Goal: Task Accomplishment & Management: Manage account settings

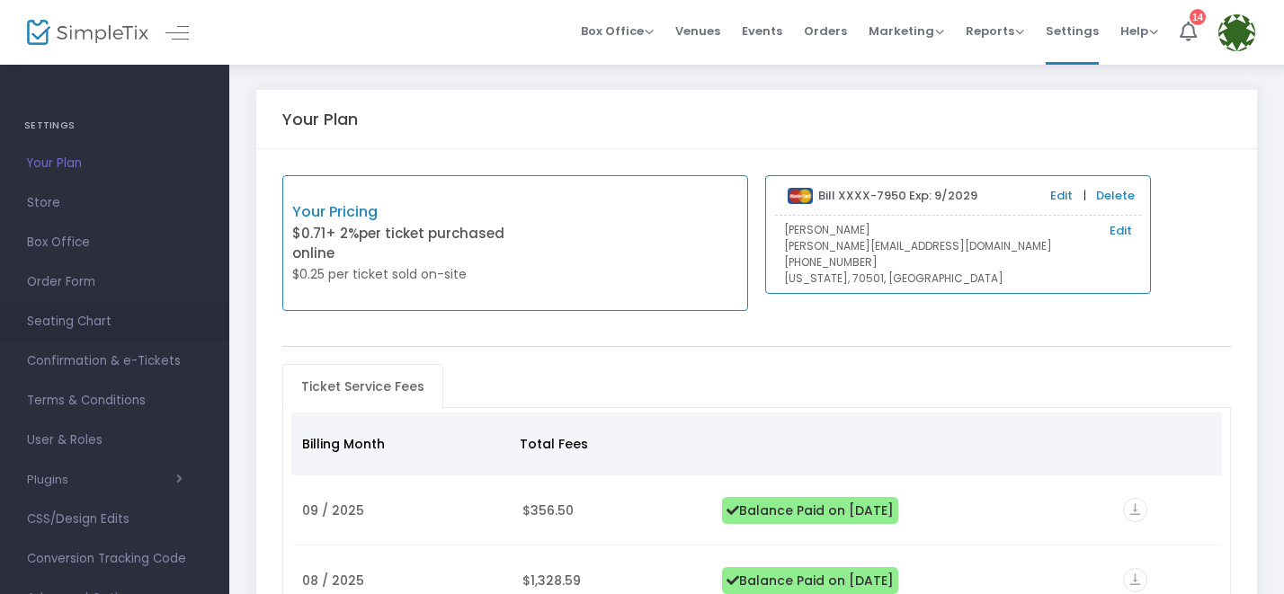
click at [72, 318] on span "Seating Chart" at bounding box center [114, 321] width 175 height 23
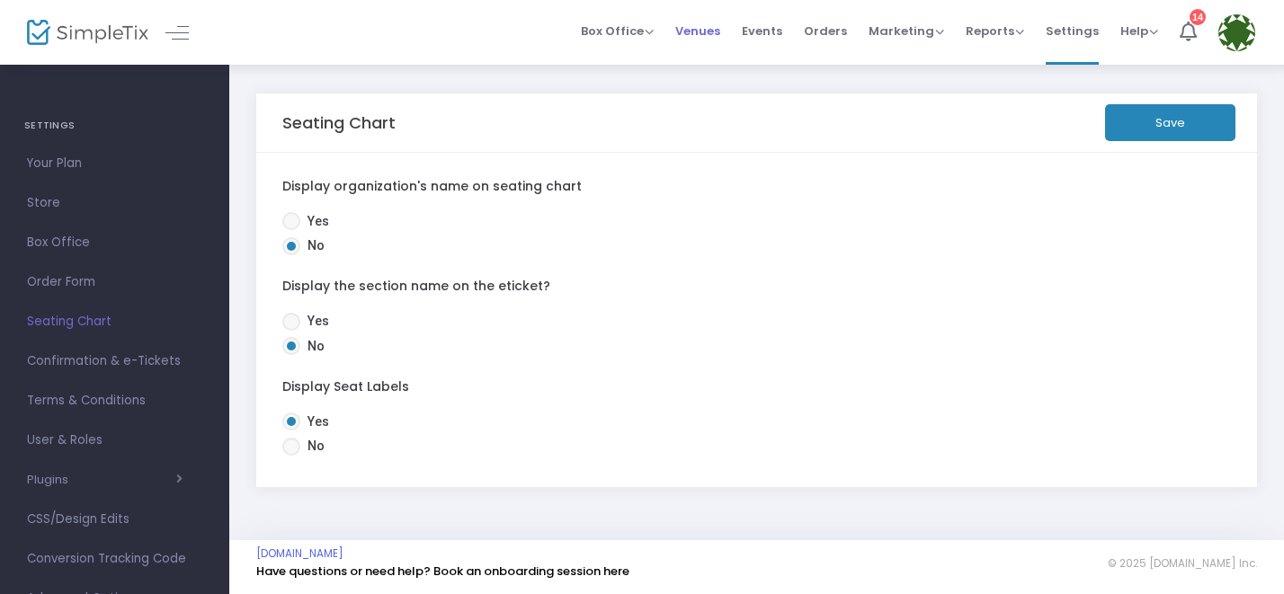
click at [702, 30] on span "Venues" at bounding box center [697, 31] width 45 height 46
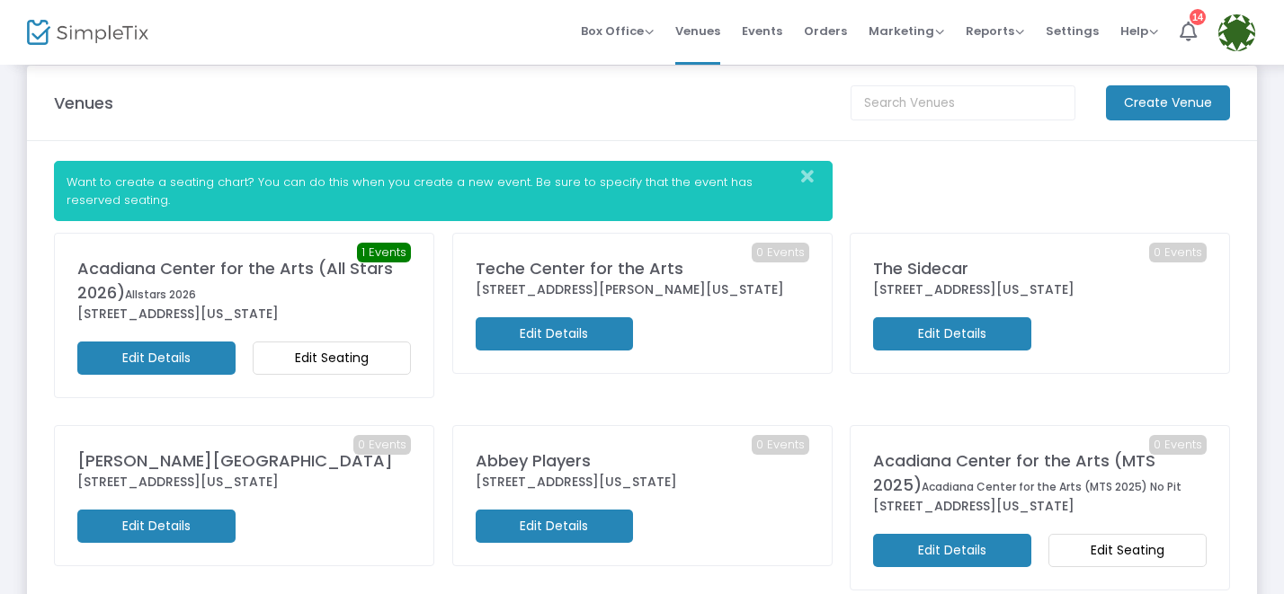
scroll to position [23, 0]
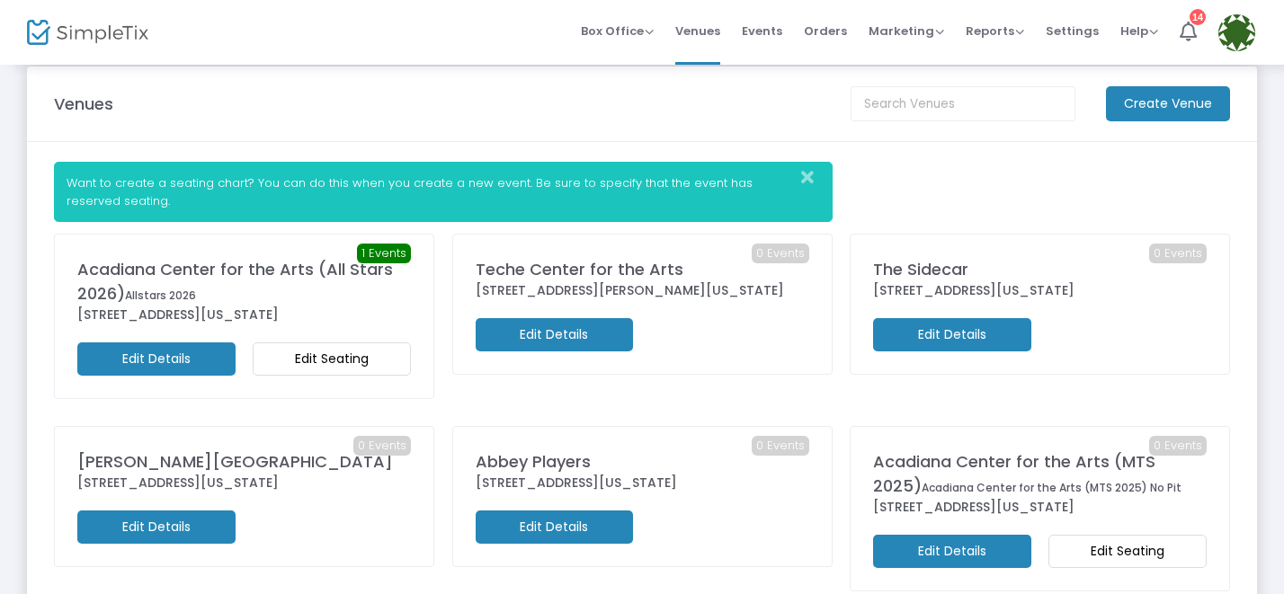
click at [305, 359] on m-button "Edit Seating" at bounding box center [332, 359] width 158 height 33
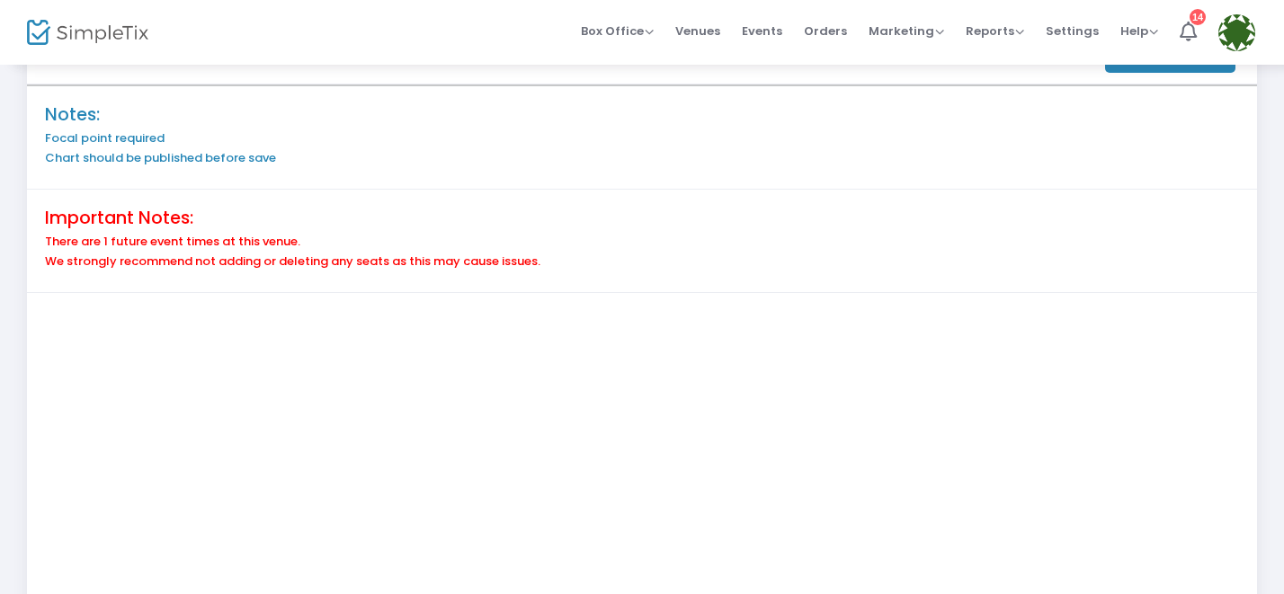
scroll to position [25, 0]
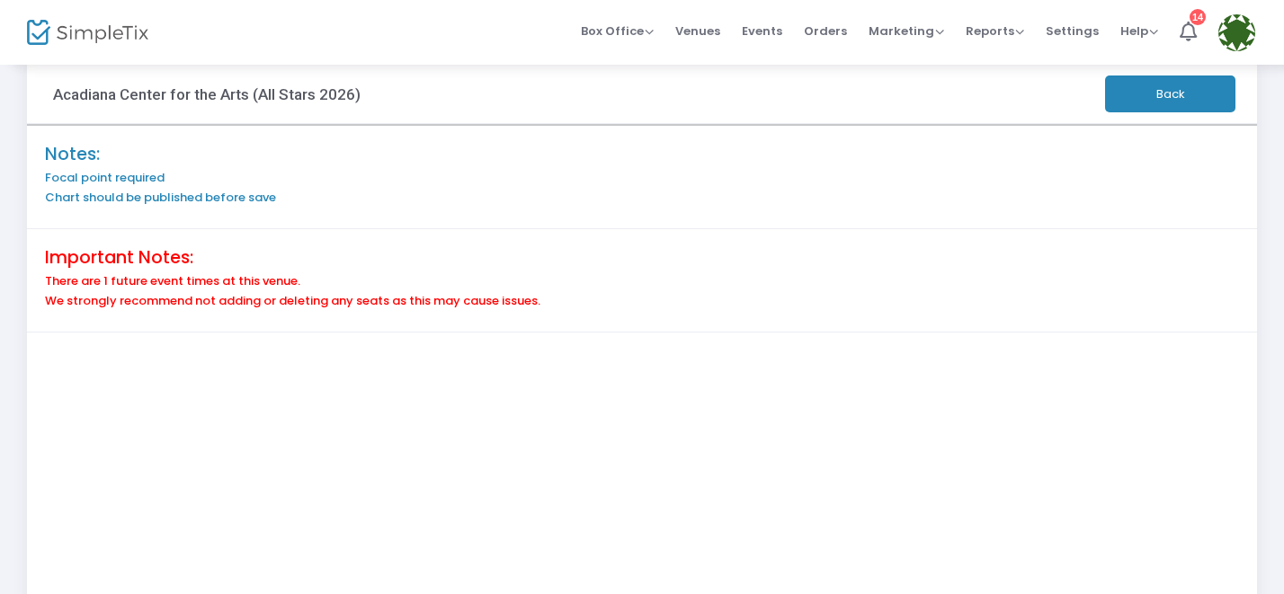
click at [1184, 88] on button "Back" at bounding box center [1170, 94] width 130 height 37
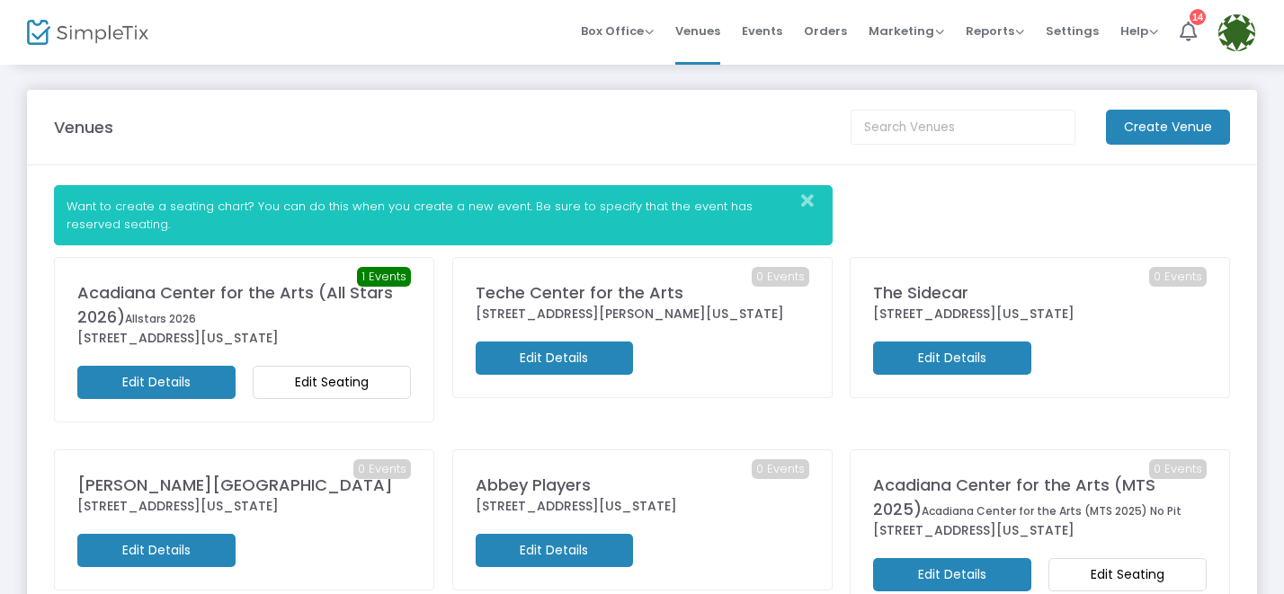
click at [1148, 133] on m-button "Create Venue" at bounding box center [1168, 127] width 124 height 35
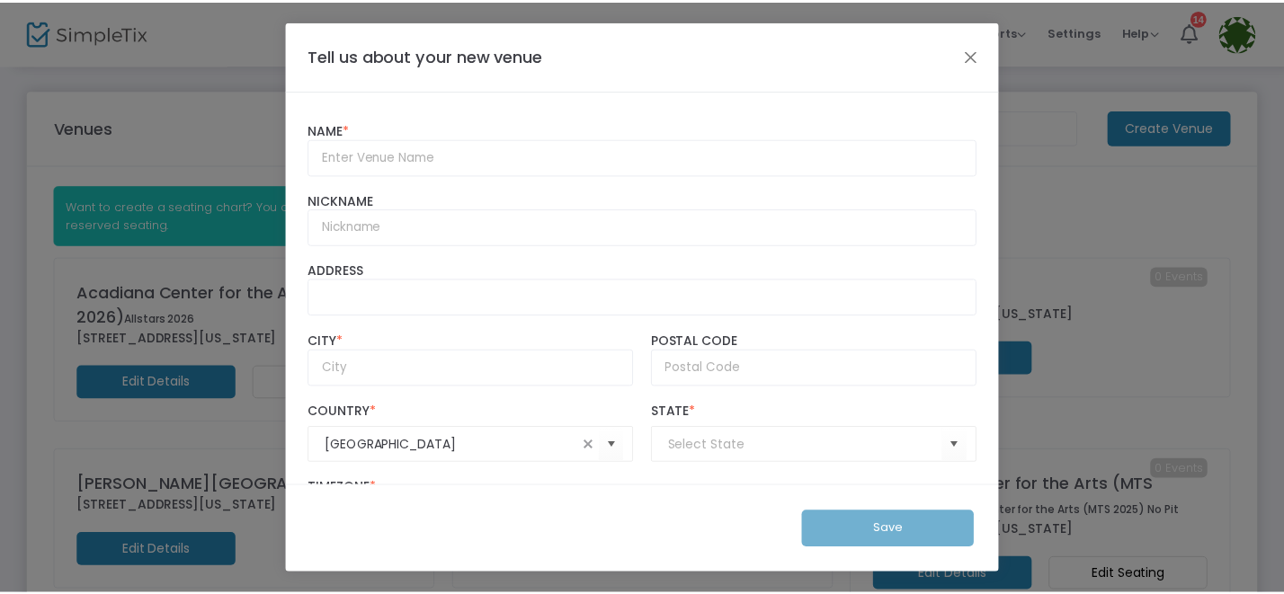
scroll to position [86, 0]
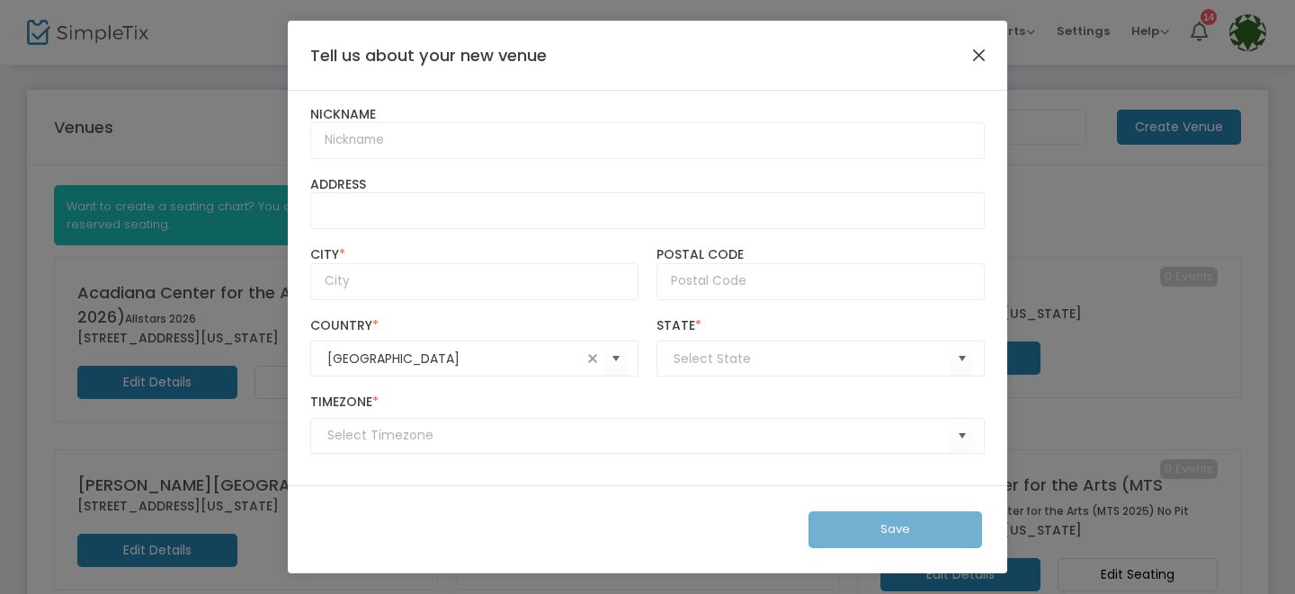
click at [985, 57] on button "Close" at bounding box center [979, 54] width 23 height 23
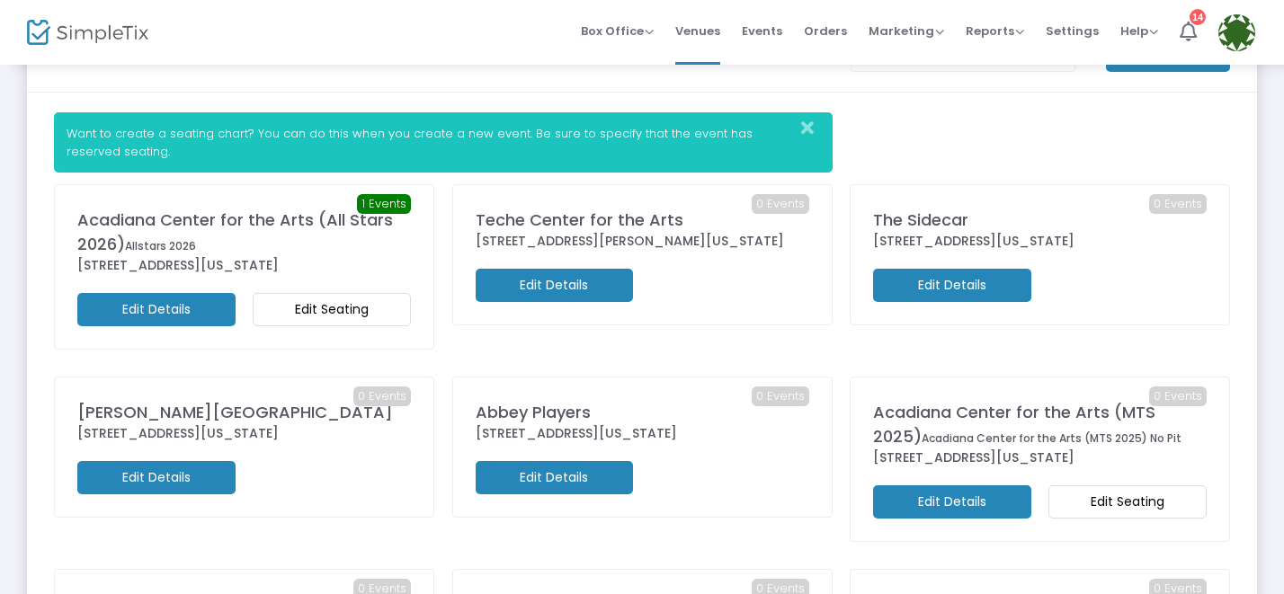
scroll to position [89, 0]
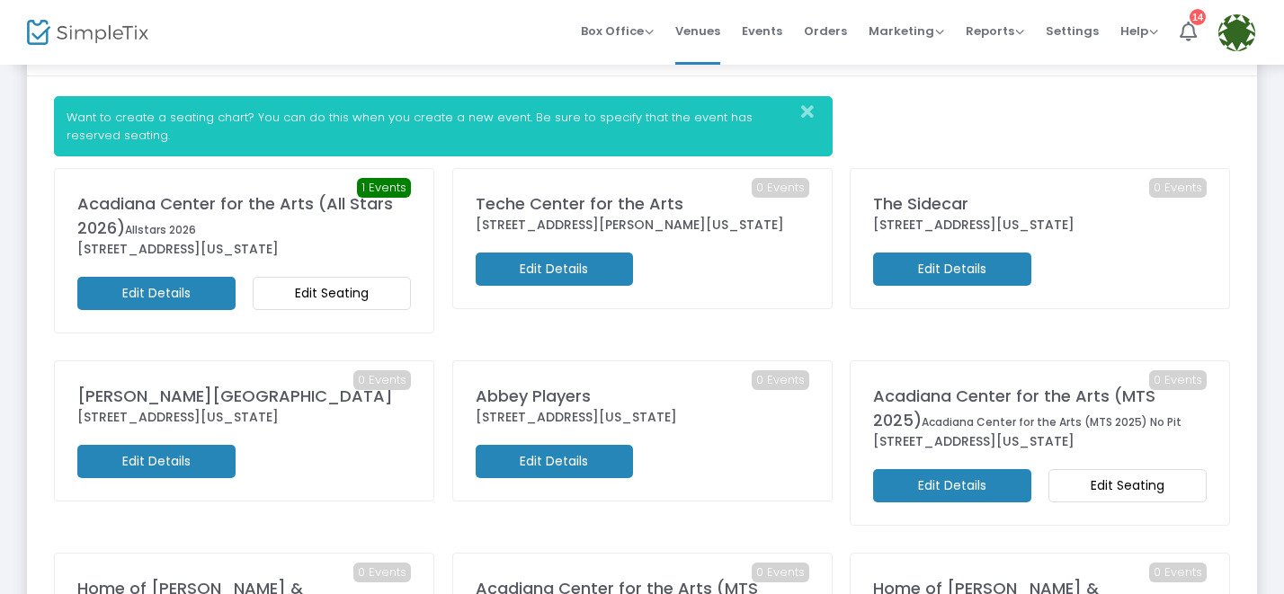
click at [1041, 395] on div "Acadiana Center for the Arts (MTS 2025) Acadiana Center for the Arts (MTS 2025)…" at bounding box center [1040, 408] width 334 height 49
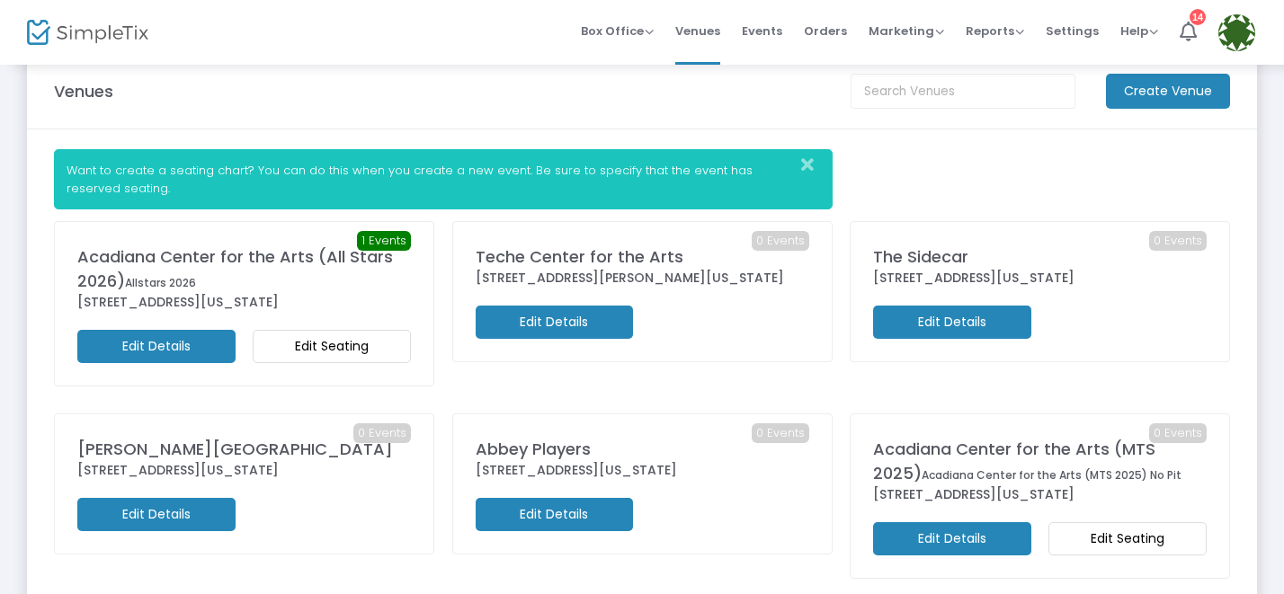
scroll to position [0, 0]
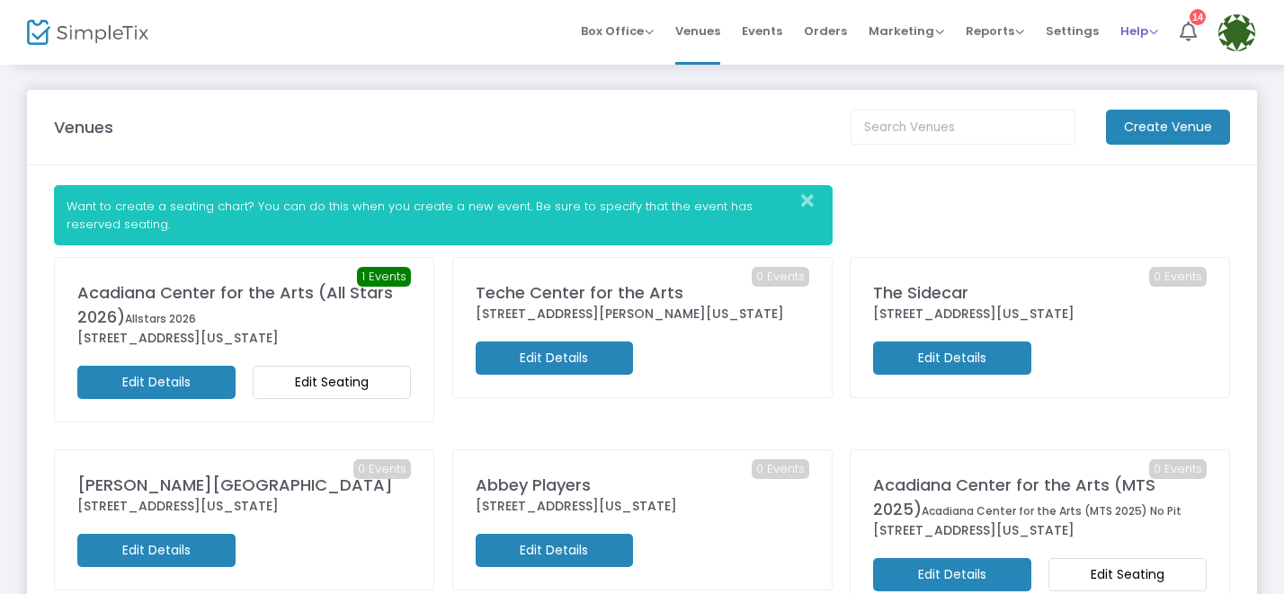
click at [1142, 40] on span "Help View Docs Contact Support" at bounding box center [1140, 31] width 38 height 46
click at [1148, 31] on span "Help" at bounding box center [1140, 30] width 38 height 17
click at [1157, 64] on li "View Docs" at bounding box center [1187, 60] width 132 height 35
click at [172, 375] on m-button "Edit Details" at bounding box center [156, 382] width 158 height 33
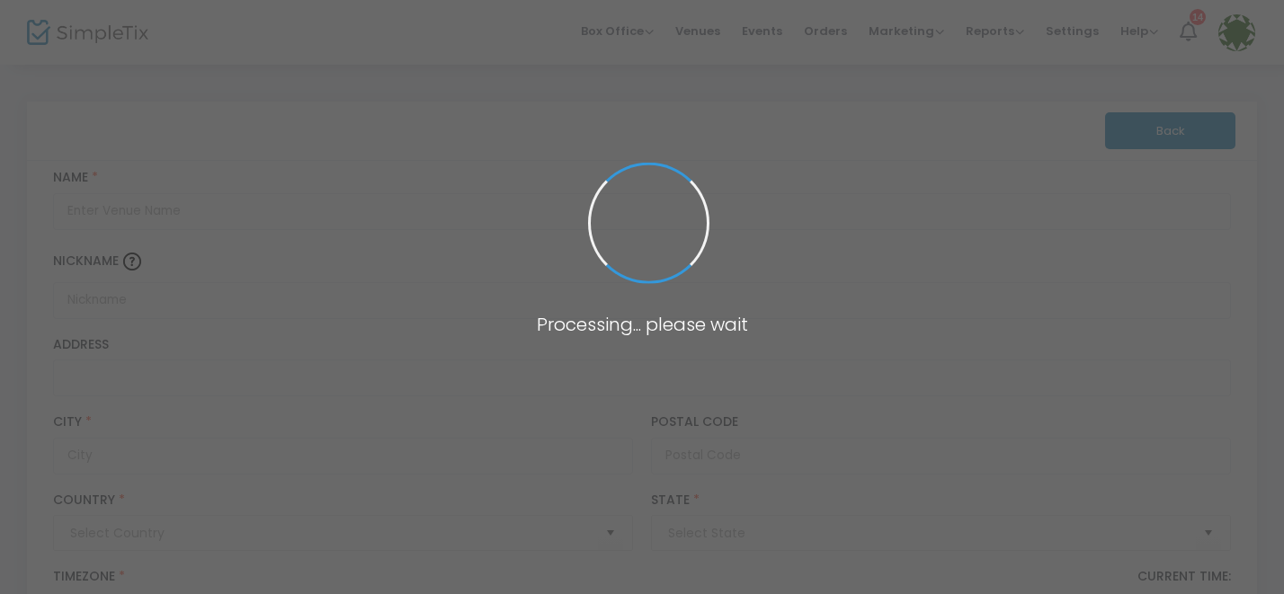
type input "[GEOGRAPHIC_DATA]"
type input "Acadiana Center for the Arts (All Stars 2026)"
type input "Allstars 2026"
type input "[STREET_ADDRESS]"
type input "[GEOGRAPHIC_DATA]"
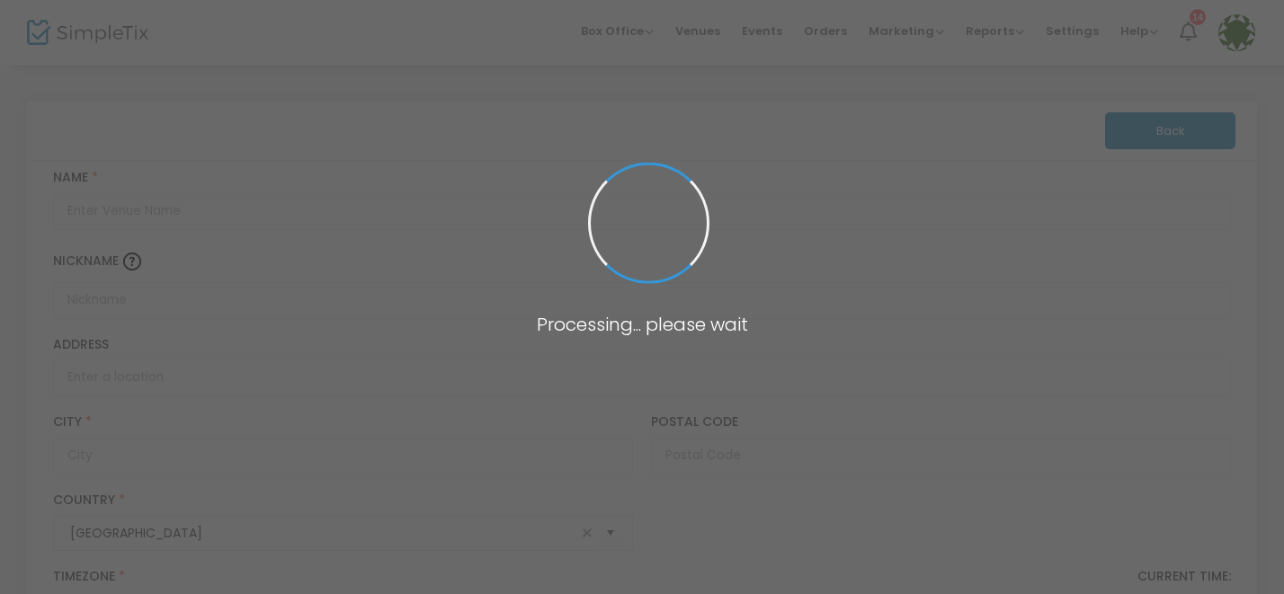
type input "70501"
type input "[GEOGRAPHIC_DATA]"
type input "(UTC-06:00) Central Time ([GEOGRAPHIC_DATA] & [GEOGRAPHIC_DATA])"
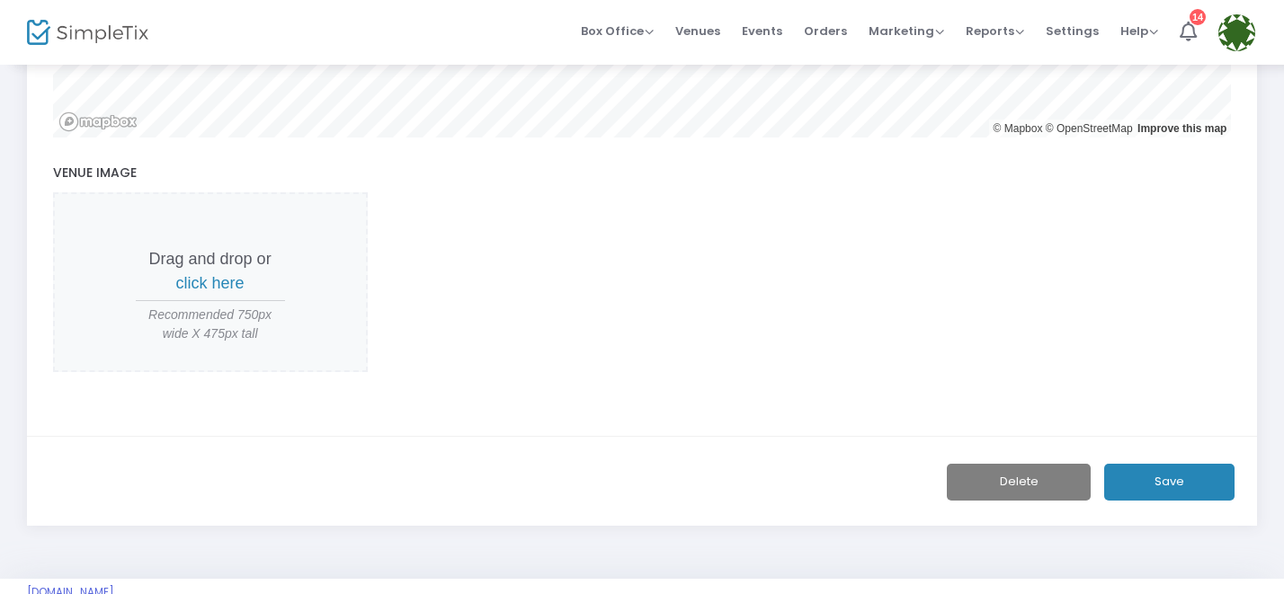
scroll to position [955, 0]
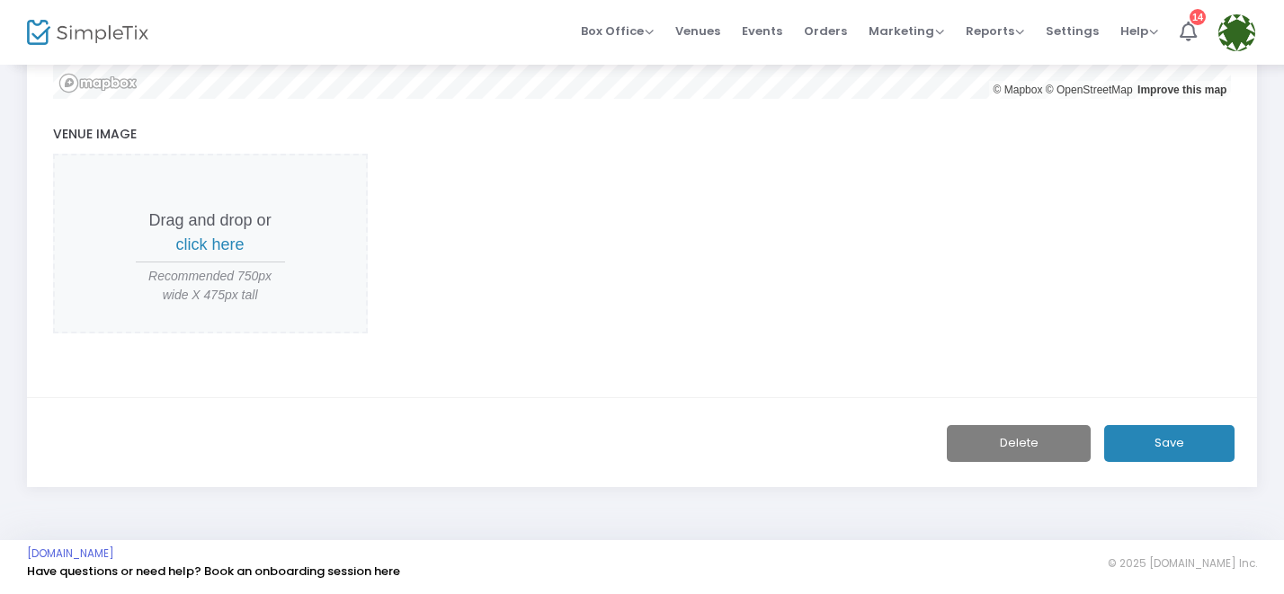
click at [1040, 440] on button "Delete" at bounding box center [1019, 443] width 144 height 37
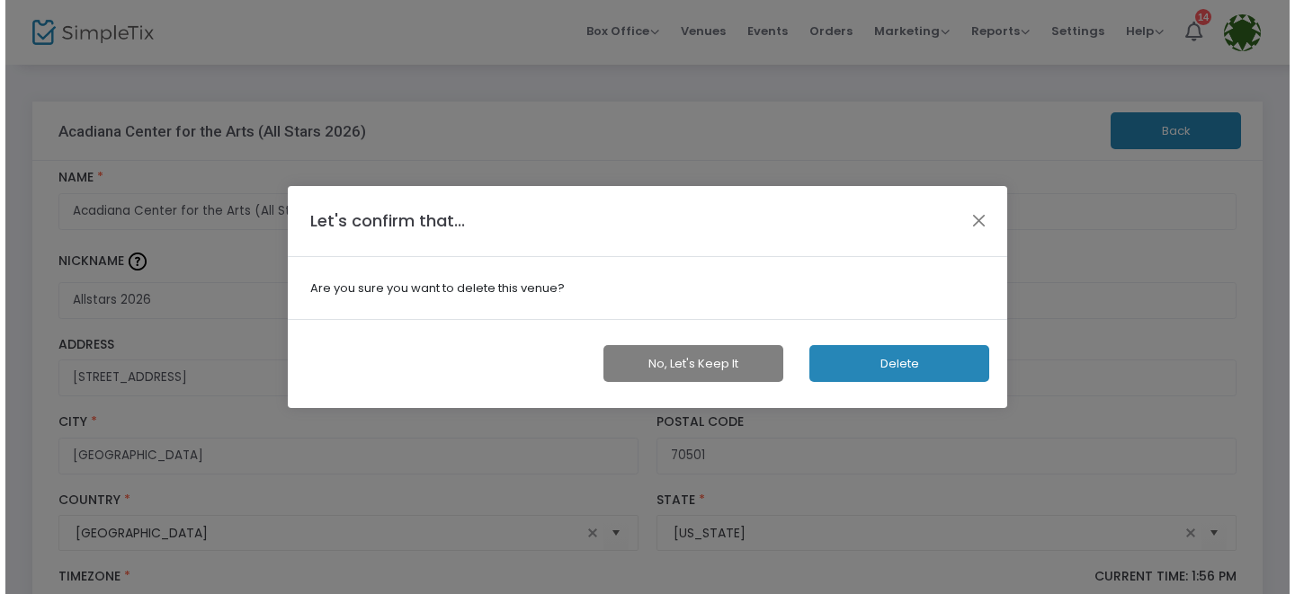
scroll to position [0, 0]
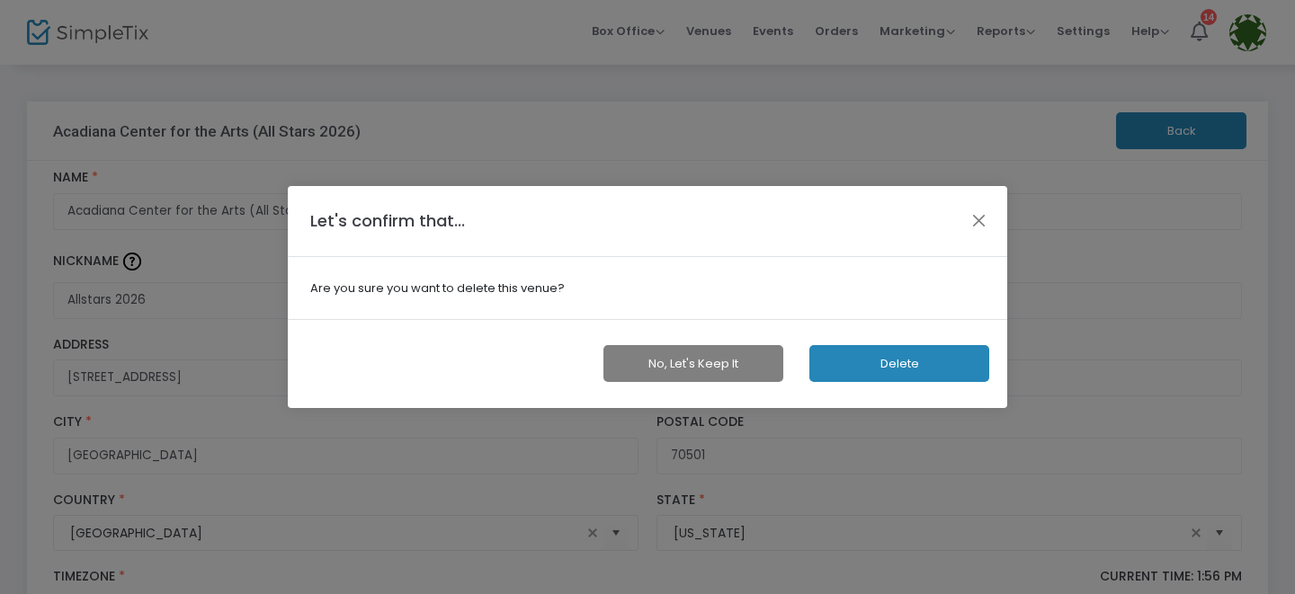
click at [897, 361] on button "Delete" at bounding box center [899, 363] width 180 height 37
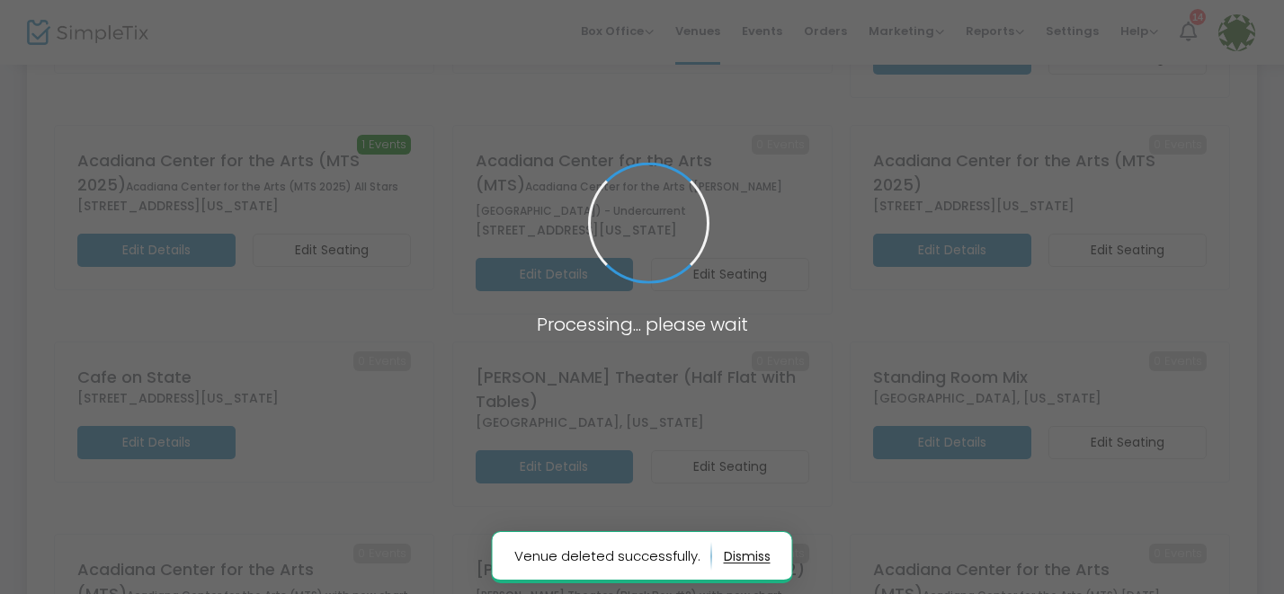
scroll to position [955, 0]
